Goal: Task Accomplishment & Management: Use online tool/utility

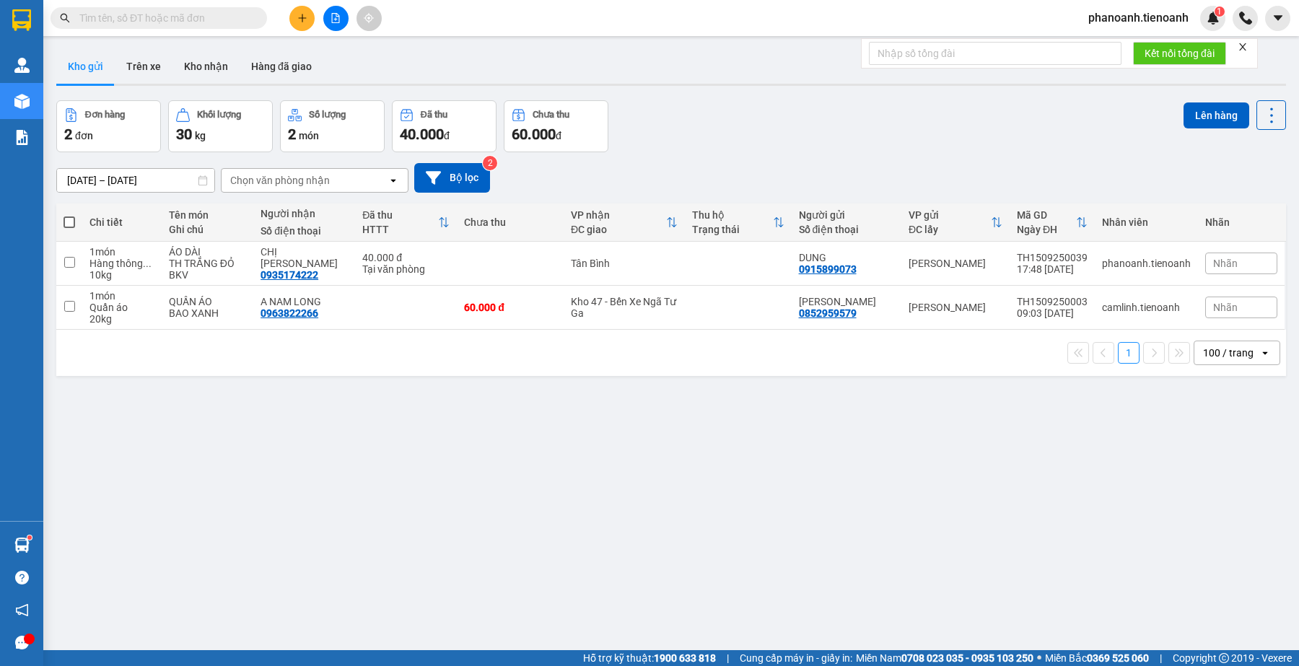
click at [231, 17] on input "text" at bounding box center [164, 18] width 170 height 16
click at [220, 18] on input "text" at bounding box center [164, 18] width 170 height 16
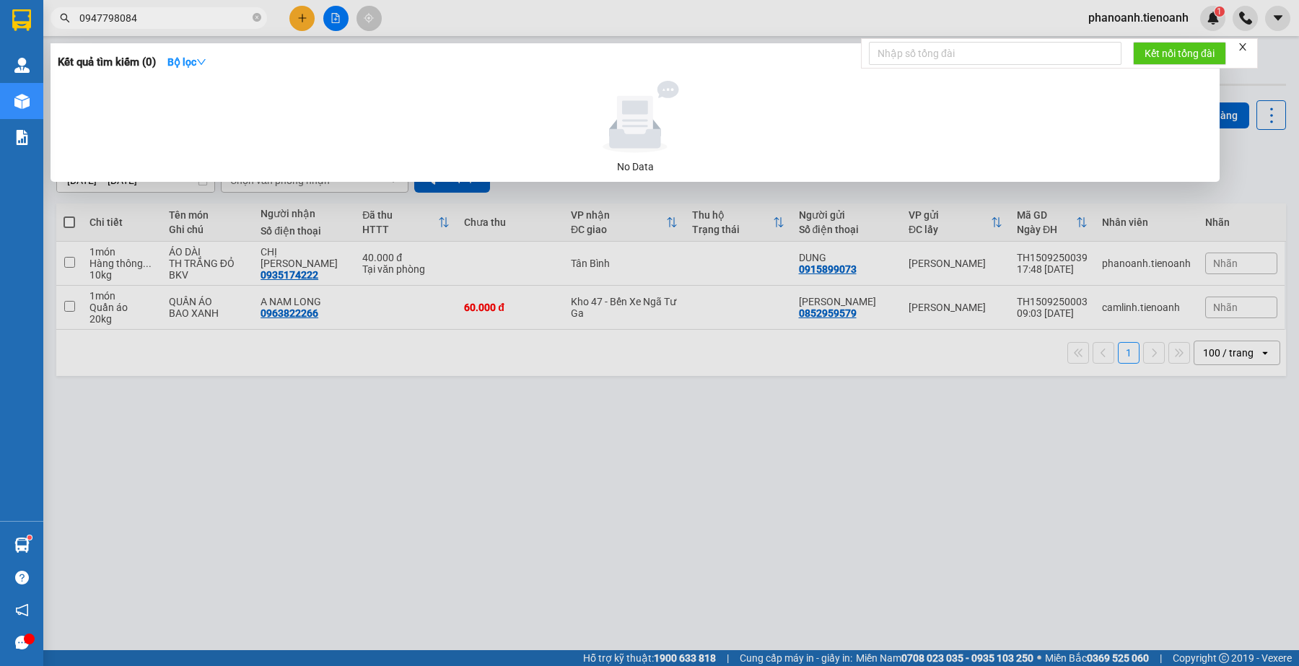
click at [453, 12] on div at bounding box center [649, 333] width 1299 height 666
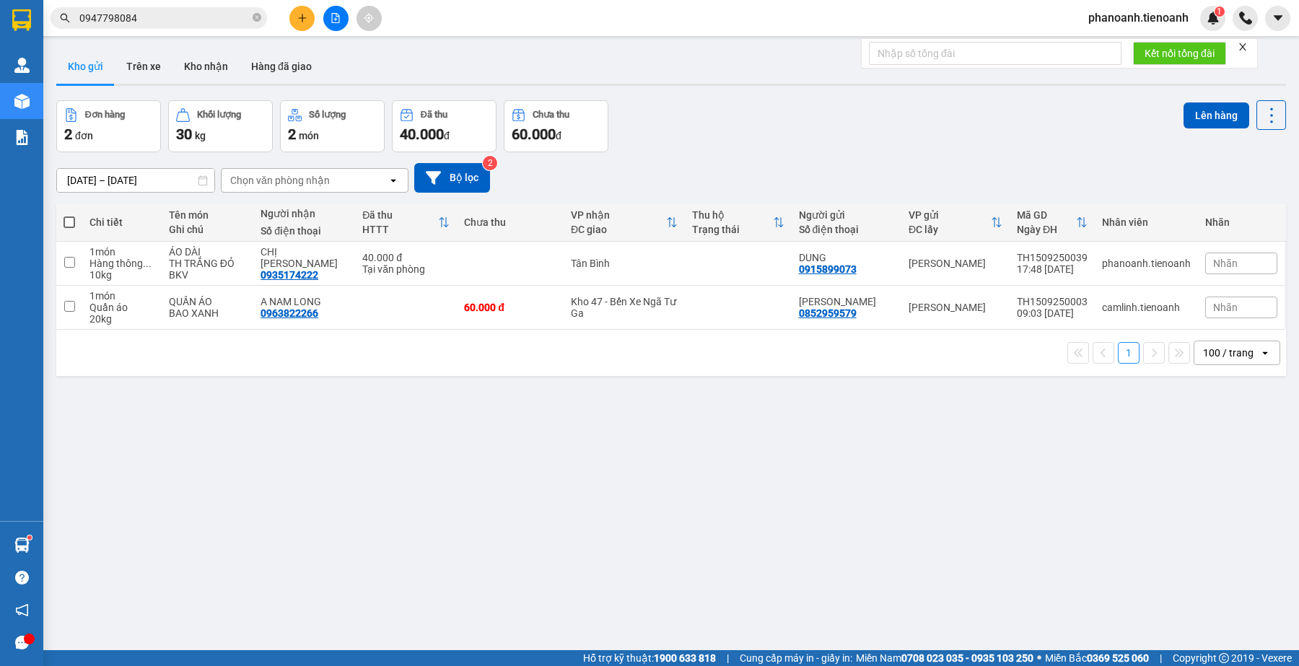
click at [174, 16] on input "0947798084" at bounding box center [164, 18] width 170 height 16
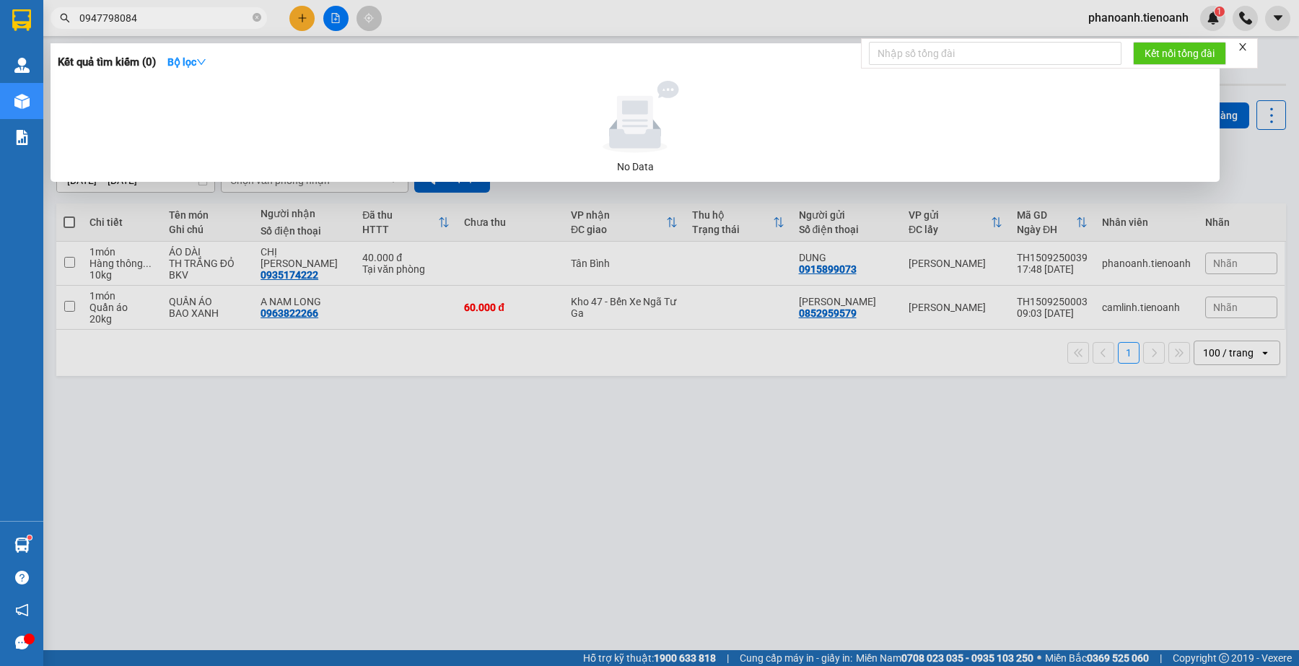
click at [174, 16] on input "0947798084" at bounding box center [164, 18] width 170 height 16
click at [171, 18] on input "0947798084" at bounding box center [164, 18] width 170 height 16
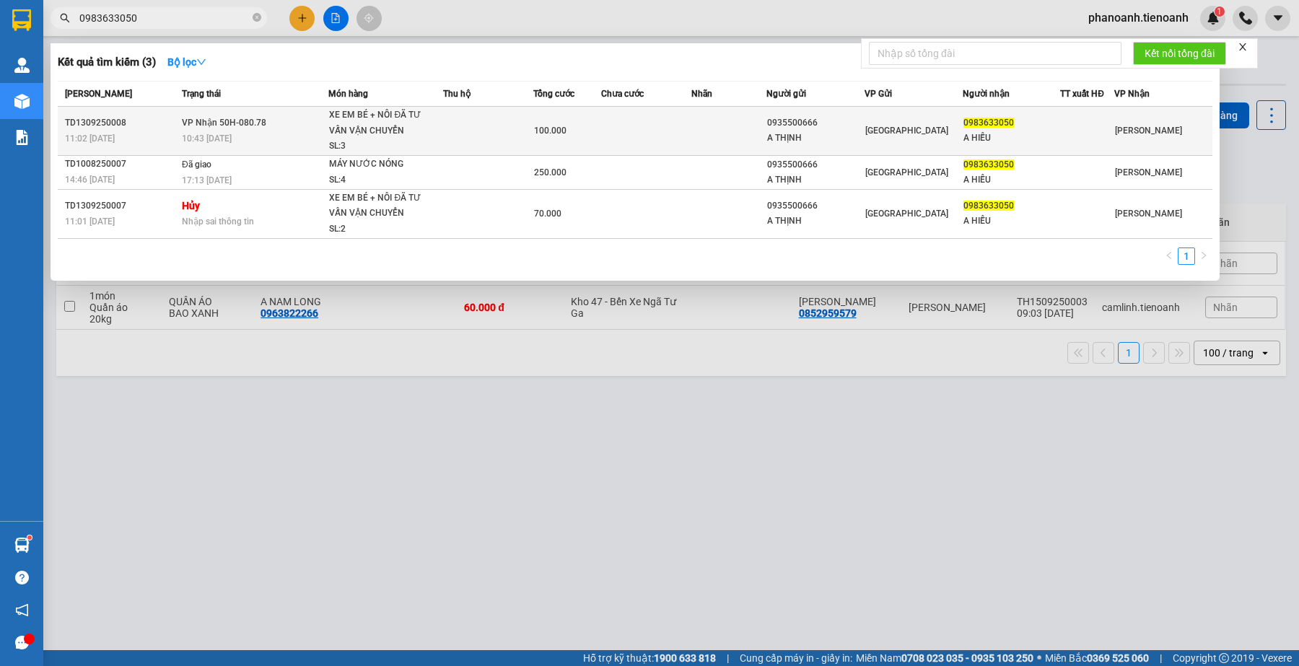
type input "0983633050"
click at [473, 143] on td at bounding box center [488, 131] width 90 height 49
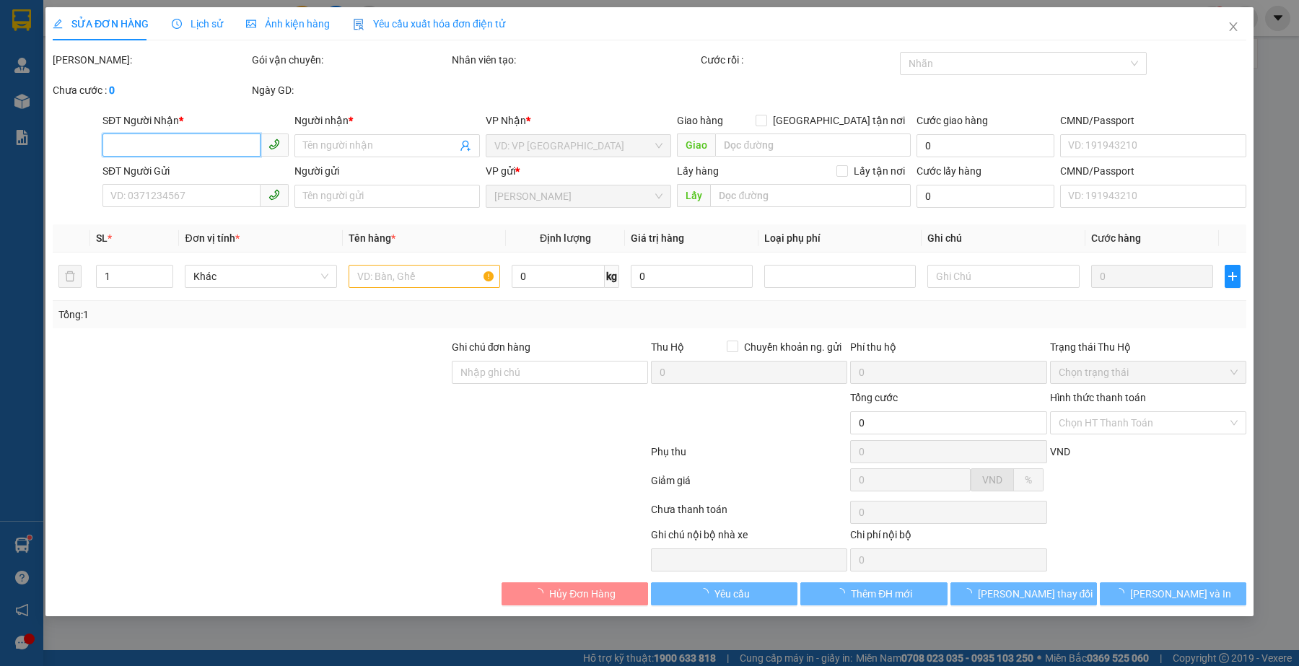
type input "0983633050"
type input "A HIẾU"
type input "0935500666"
type input "A THỊNH"
type input "100.000"
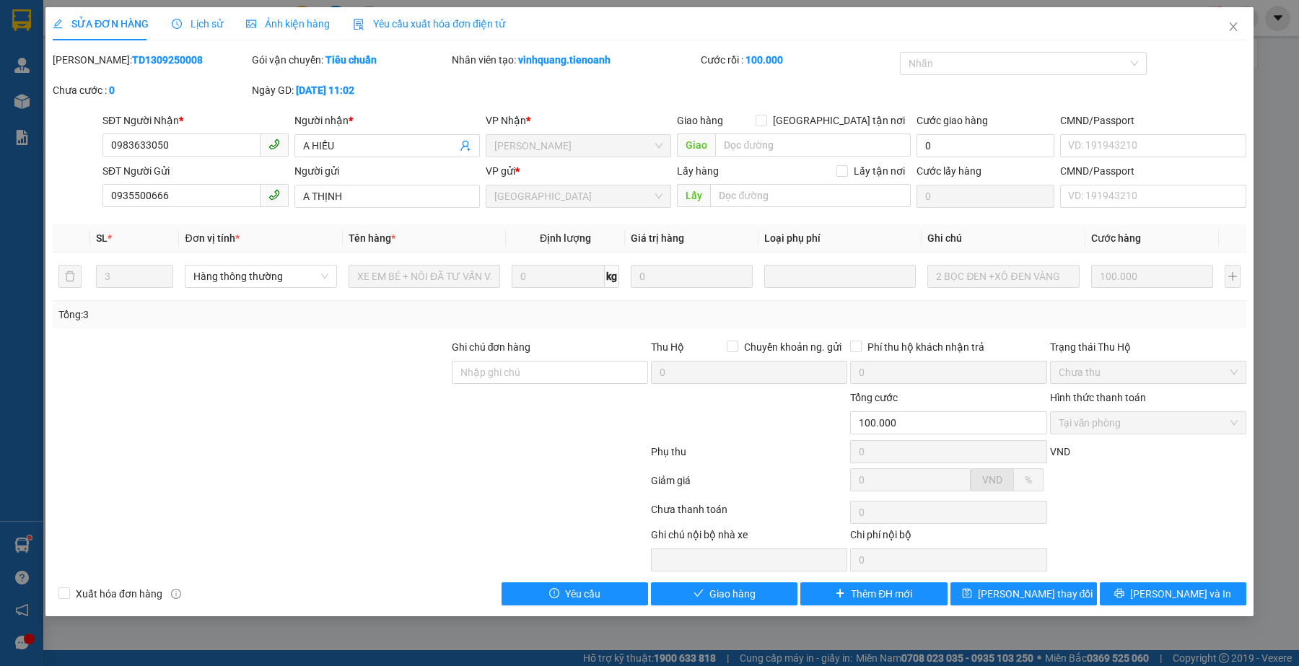
click at [375, 473] on div at bounding box center [350, 483] width 598 height 29
click at [722, 600] on span "Giao hàng" at bounding box center [732, 594] width 46 height 16
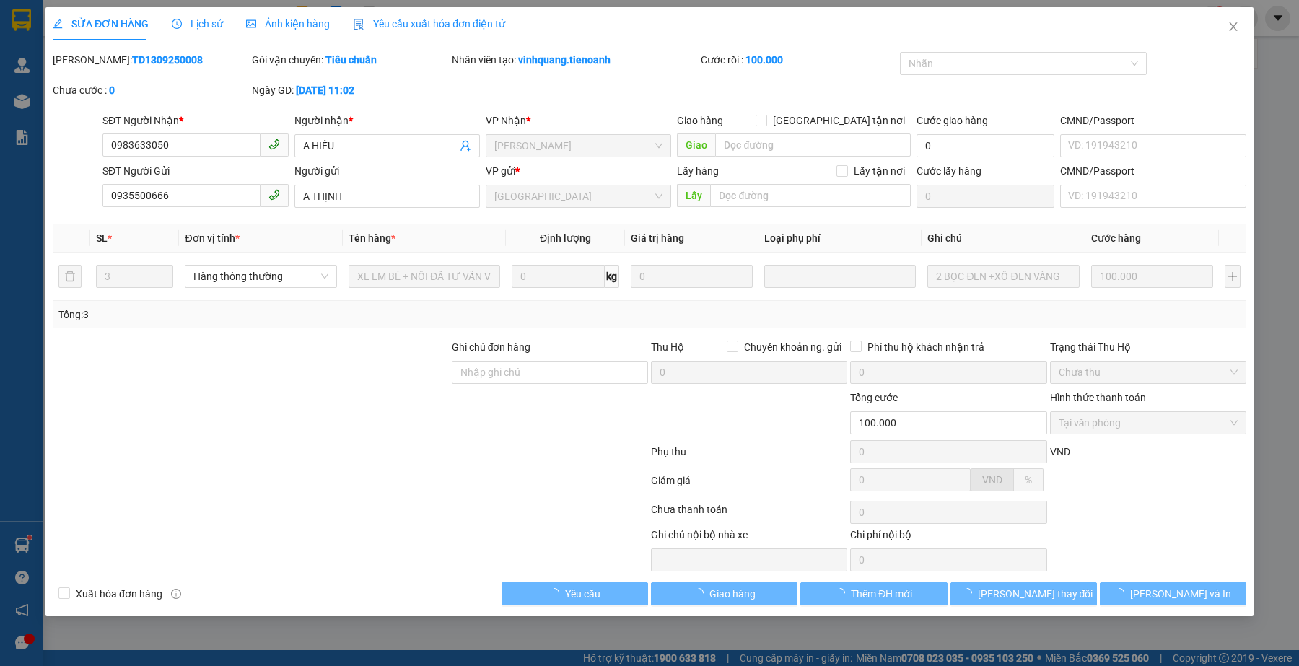
click at [351, 481] on div at bounding box center [350, 483] width 598 height 29
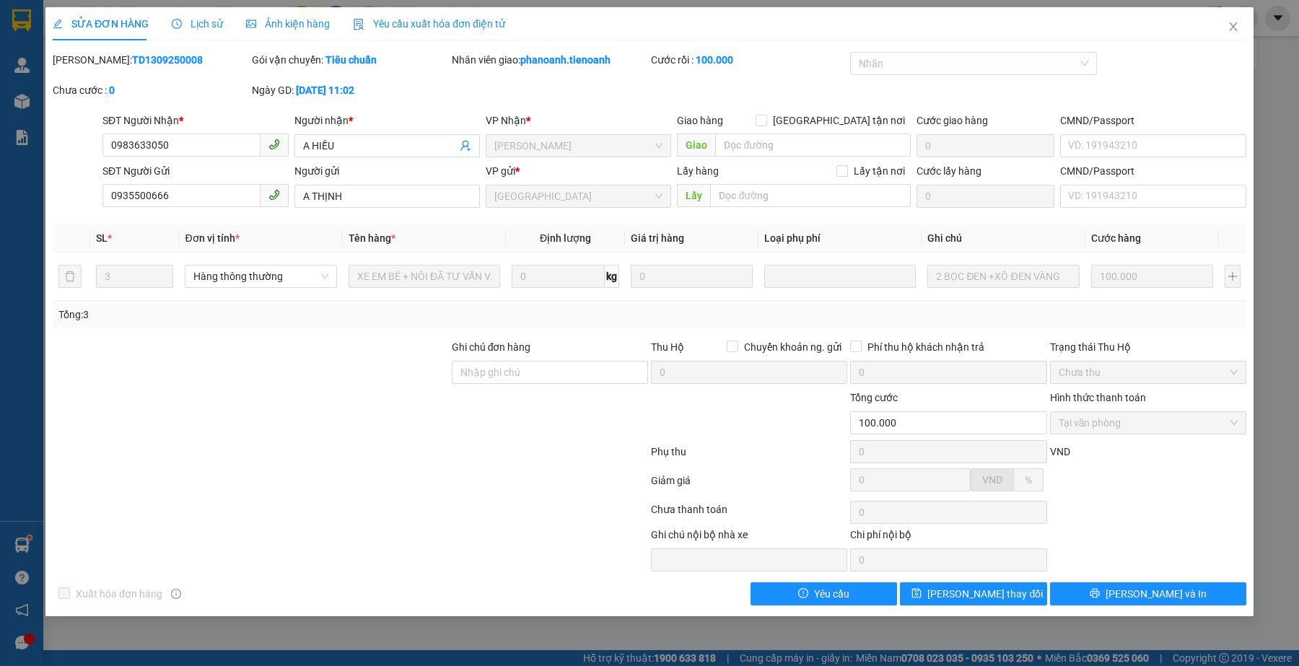
click at [179, 14] on div "Lịch sử" at bounding box center [197, 23] width 51 height 33
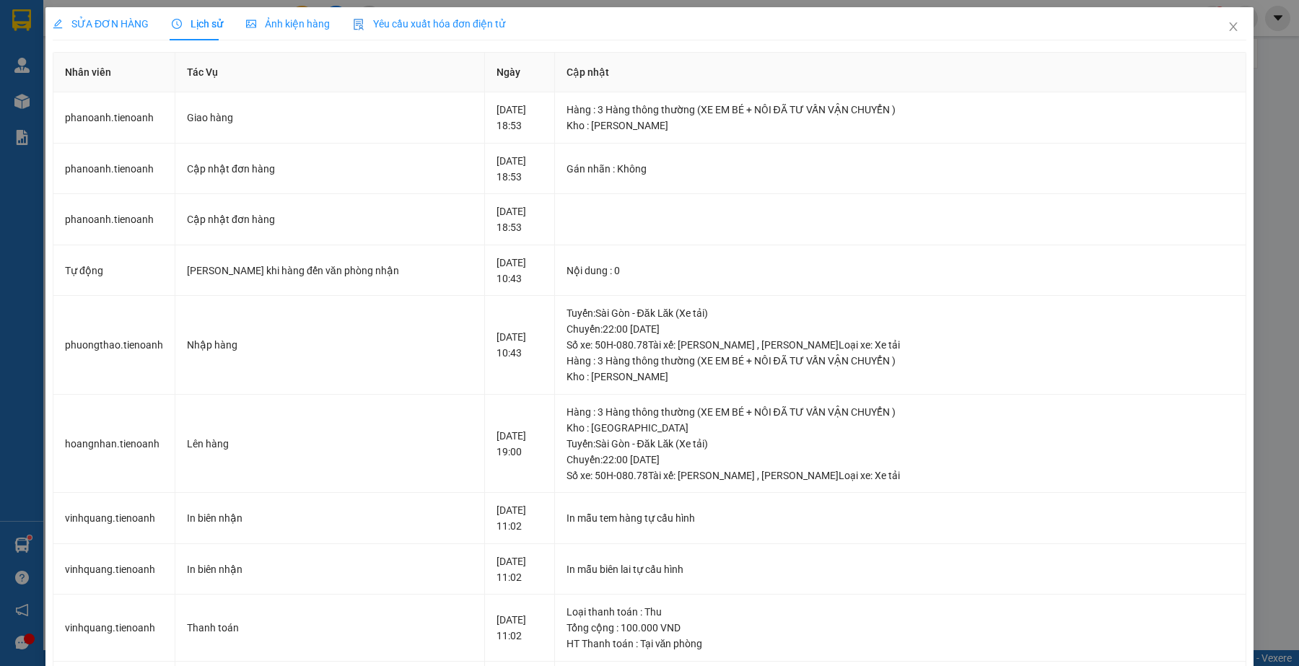
click at [108, 27] on span "SỬA ĐƠN HÀNG" at bounding box center [101, 24] width 96 height 12
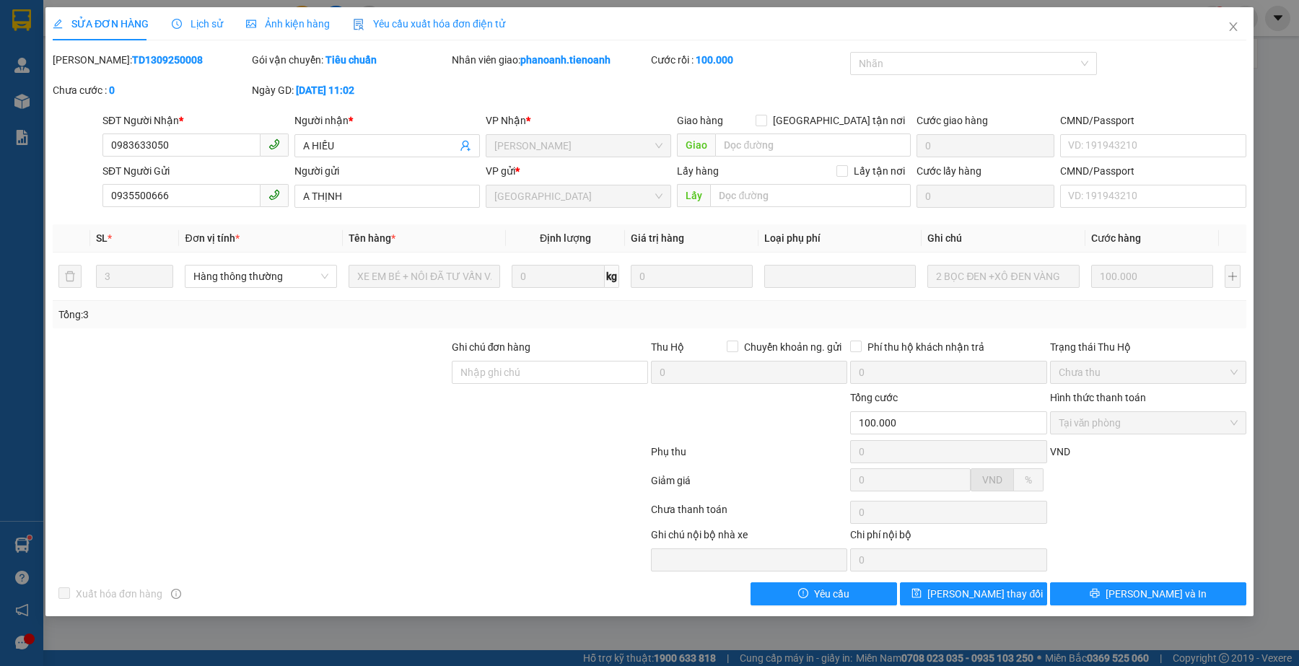
click at [323, 532] on div at bounding box center [225, 549] width 349 height 45
click at [1233, 19] on span "Close" at bounding box center [1233, 27] width 40 height 40
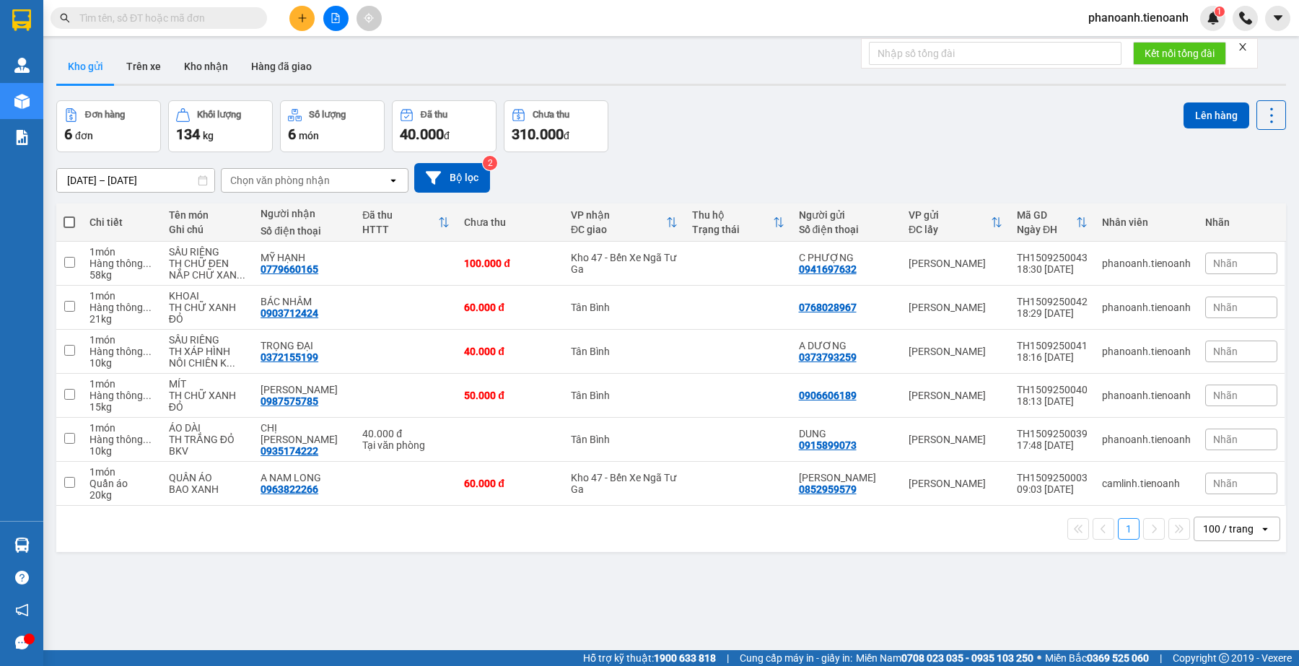
click at [684, 598] on div "ver 1.8.145 Kho gửi Trên xe Kho nhận Hàng đã giao Đơn hàng 6 đơn Khối lượng 134…" at bounding box center [671, 376] width 1241 height 666
click at [733, 594] on div "ver 1.8.145 Kho gửi Trên xe Kho nhận Hàng đã giao Đơn hàng 6 đơn Khối lượng 134…" at bounding box center [671, 376] width 1241 height 666
